Goal: Find specific page/section: Find specific page/section

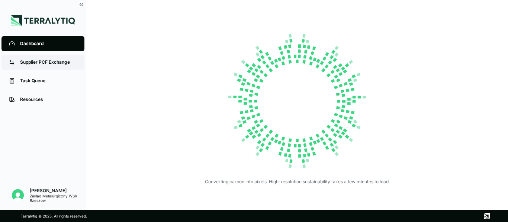
click at [37, 60] on div "Supplier PCF Exchange" at bounding box center [48, 62] width 57 height 6
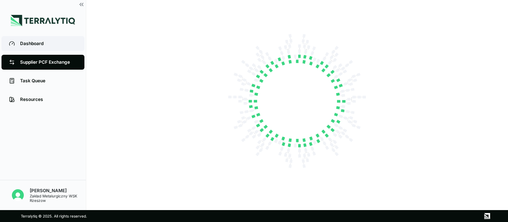
click at [27, 42] on div "Dashboard" at bounding box center [48, 44] width 57 height 6
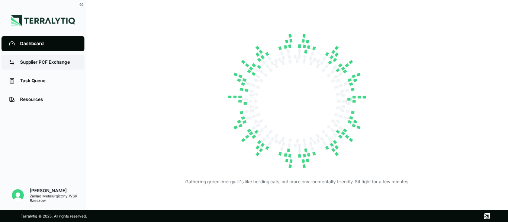
click at [37, 64] on div "Supplier PCF Exchange" at bounding box center [48, 62] width 57 height 6
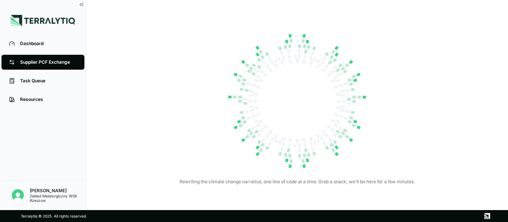
click at [42, 201] on div "Zaklad Metalurgiczny WSK Rzeszow" at bounding box center [58, 198] width 56 height 9
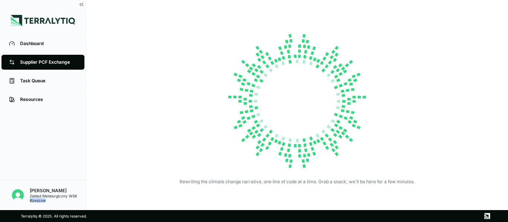
click at [42, 201] on div "Zaklad Metalurgiczny WSK Rzeszow" at bounding box center [58, 198] width 56 height 9
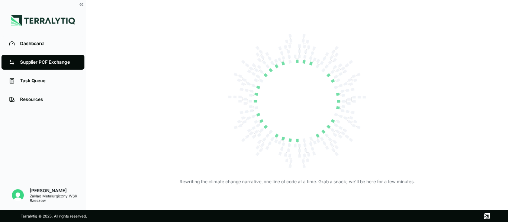
click at [42, 201] on div "Zaklad Metalurgiczny WSK Rzeszow" at bounding box center [58, 198] width 56 height 9
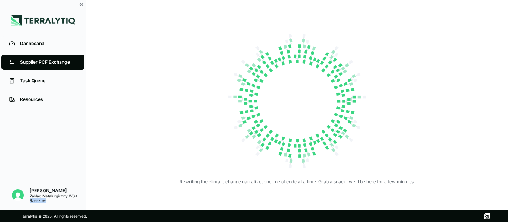
click at [42, 201] on div "Zaklad Metalurgiczny WSK Rzeszow" at bounding box center [58, 198] width 56 height 9
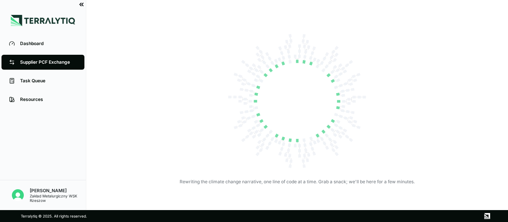
click at [80, 9] on div at bounding box center [81, 4] width 9 height 9
